Goal: Navigation & Orientation: Understand site structure

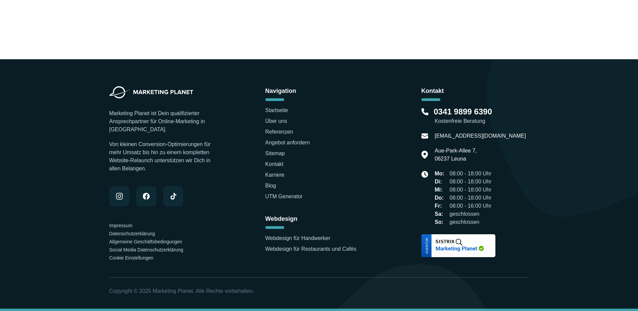
scroll to position [2154, 0]
click at [282, 119] on link "Über uns" at bounding box center [276, 121] width 22 height 6
click at [278, 176] on link "Karriere" at bounding box center [274, 174] width 19 height 6
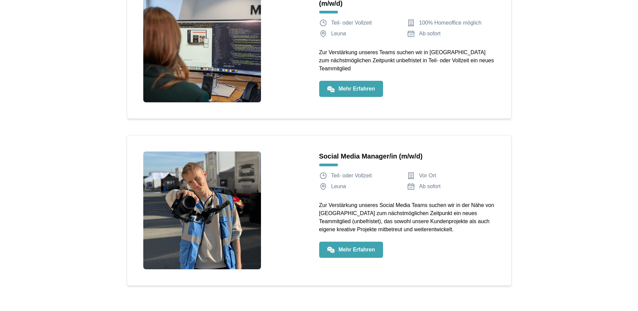
scroll to position [975, 0]
click at [356, 243] on link "Mehr Erfahren" at bounding box center [351, 250] width 64 height 16
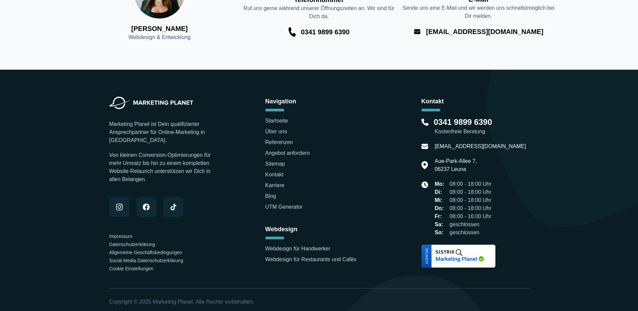
scroll to position [1455, 0]
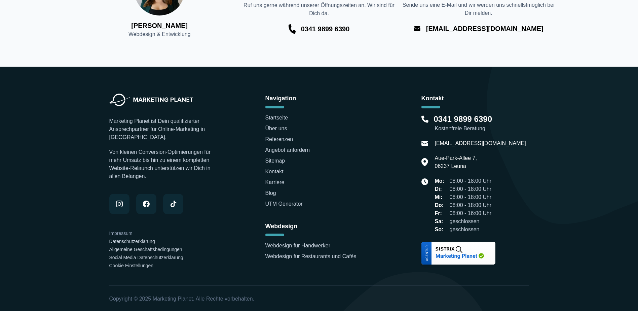
click at [129, 230] on link "Impressum" at bounding box center [120, 232] width 23 height 5
